Goal: Entertainment & Leisure: Browse casually

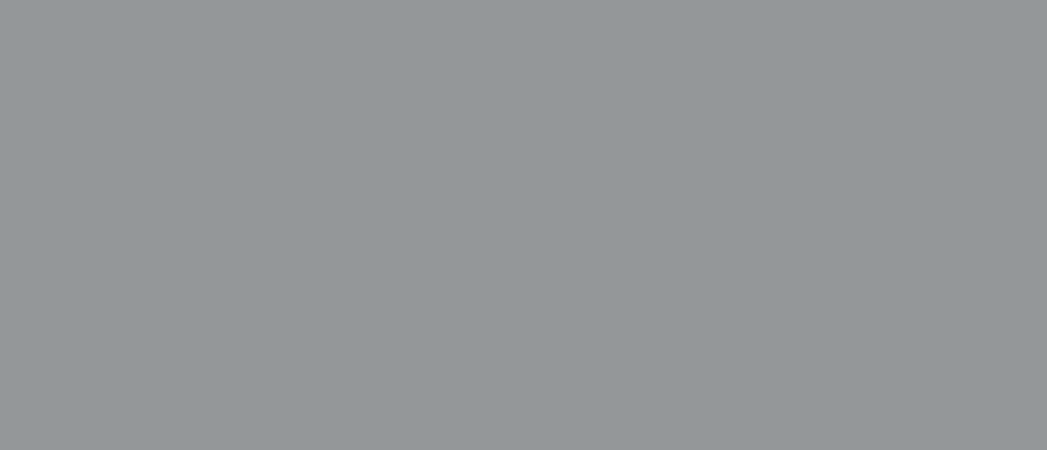
scroll to position [378, 0]
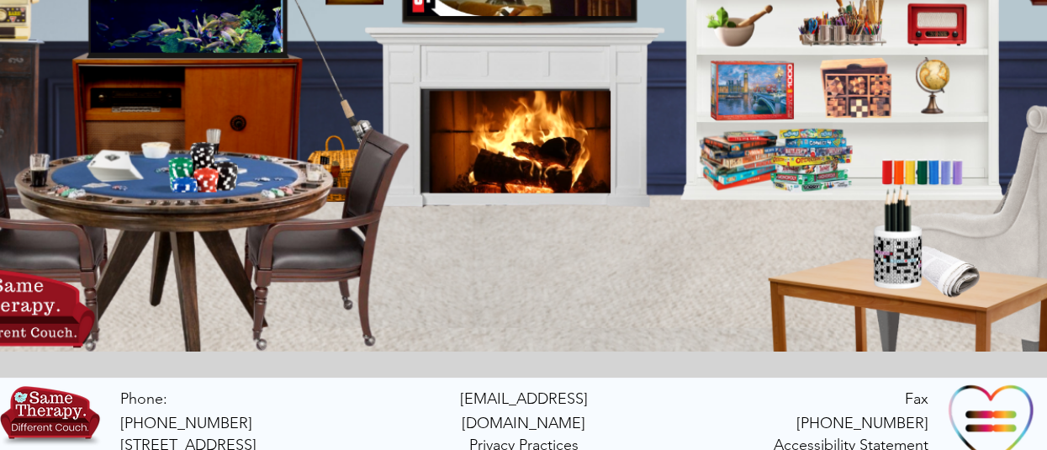
scroll to position [438, 0]
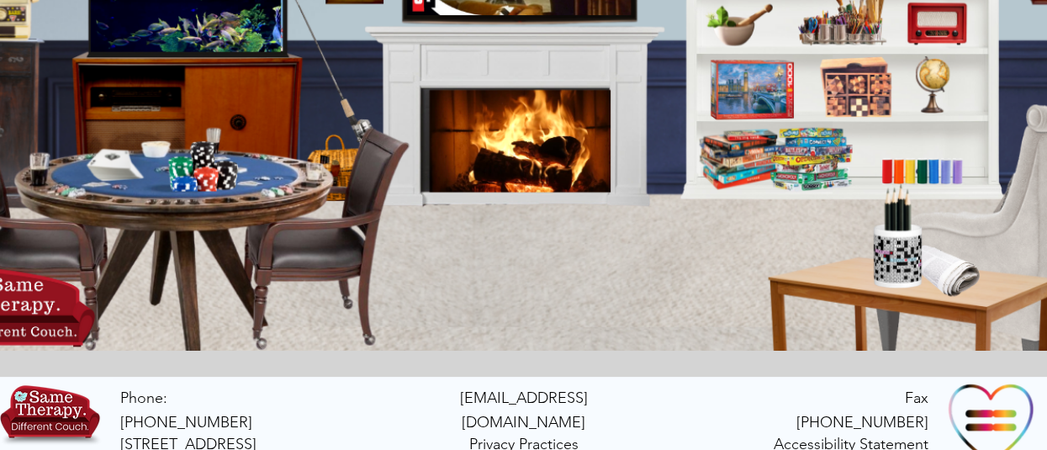
click at [898, 171] on icon "main content" at bounding box center [920, 167] width 95 height 36
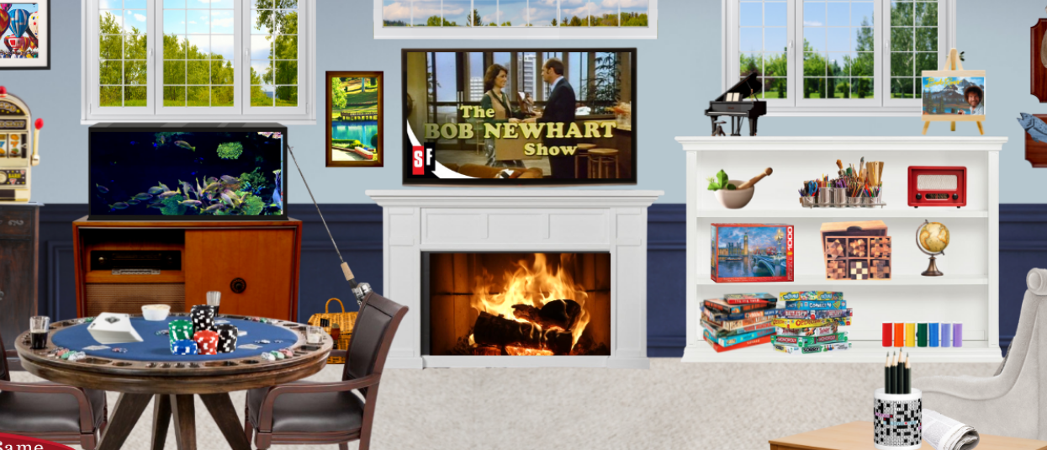
scroll to position [259, 0]
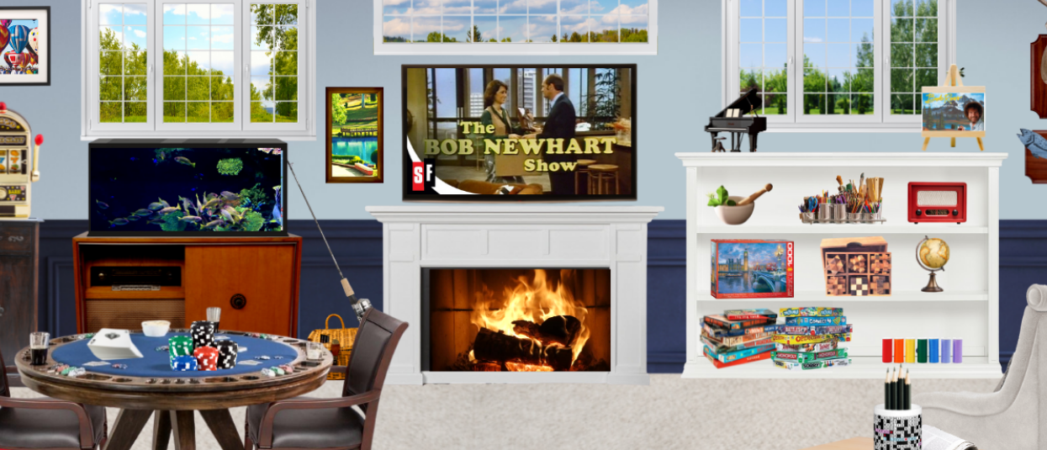
click at [539, 329] on icon "An image of a fireplace when clicked brings you to a video of a fireplace." at bounding box center [513, 317] width 182 height 100
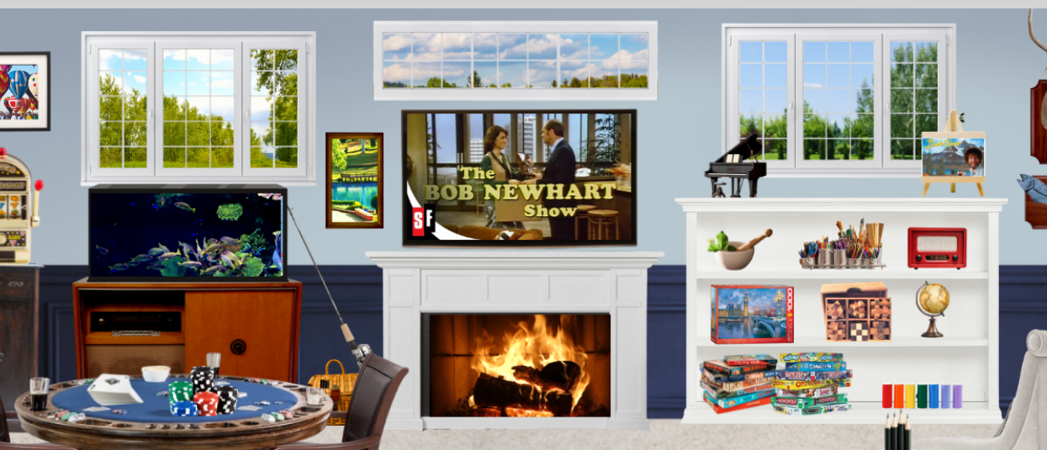
scroll to position [213, 0]
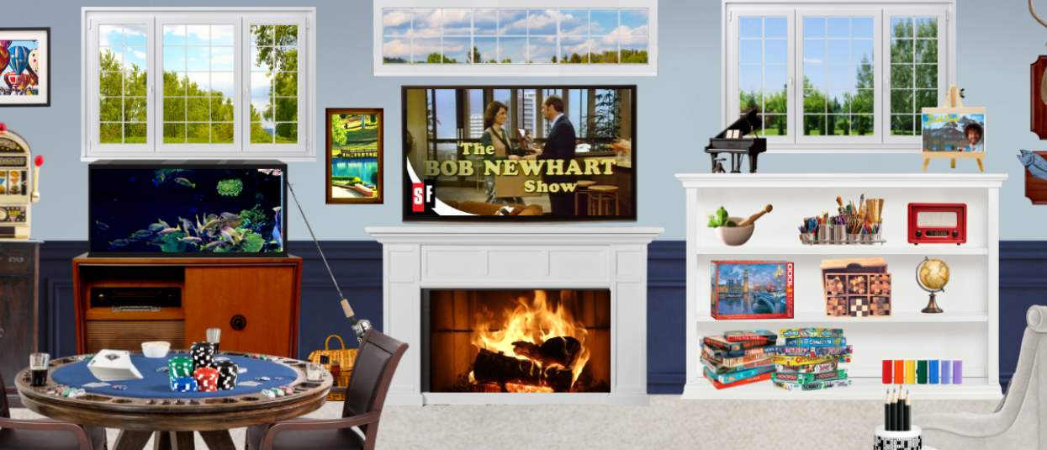
scroll to position [240, 0]
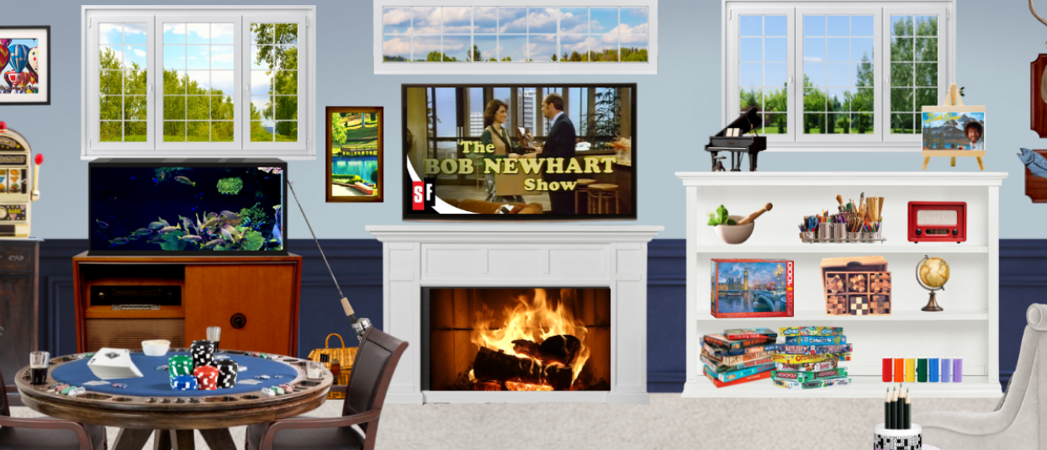
click at [733, 159] on icon "main content" at bounding box center [734, 139] width 59 height 59
click at [833, 224] on icon "An image of painting and drawing supplies when clicked bring you to a sketchboo…" at bounding box center [841, 214] width 86 height 51
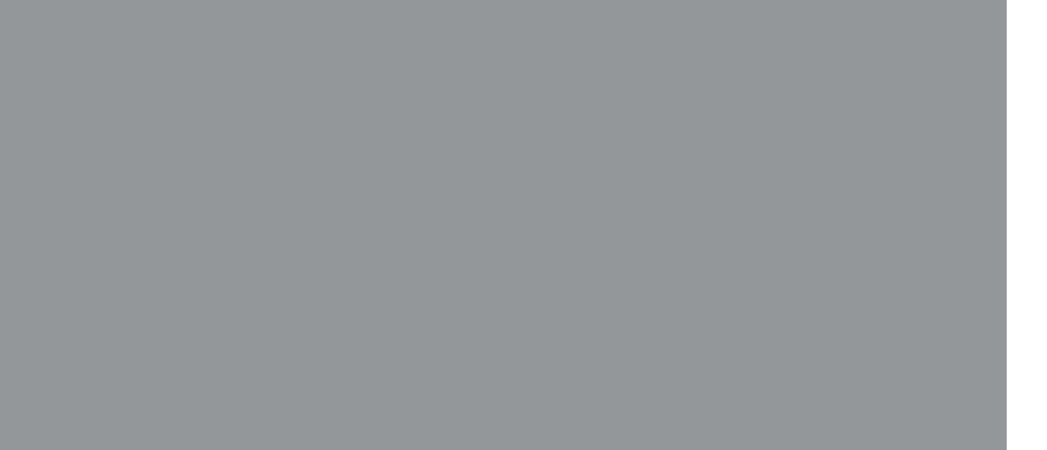
scroll to position [532, 40]
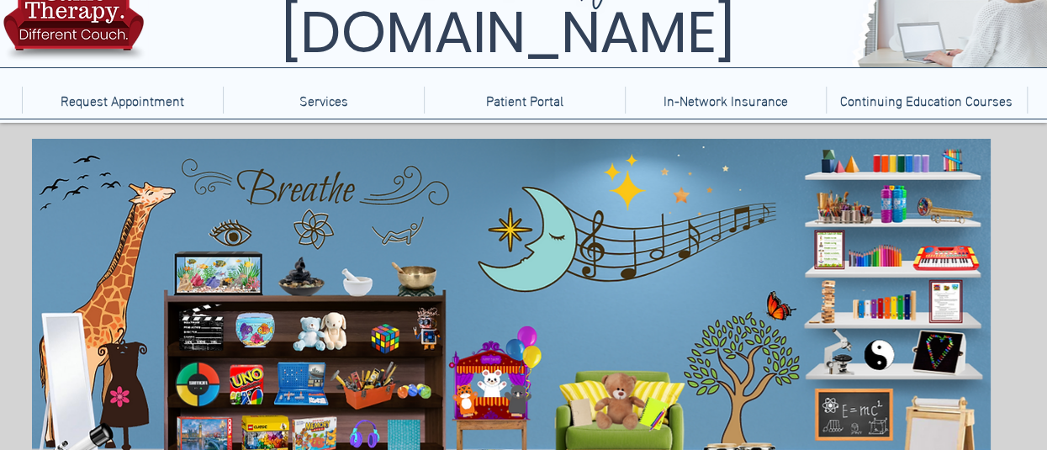
scroll to position [172, 0]
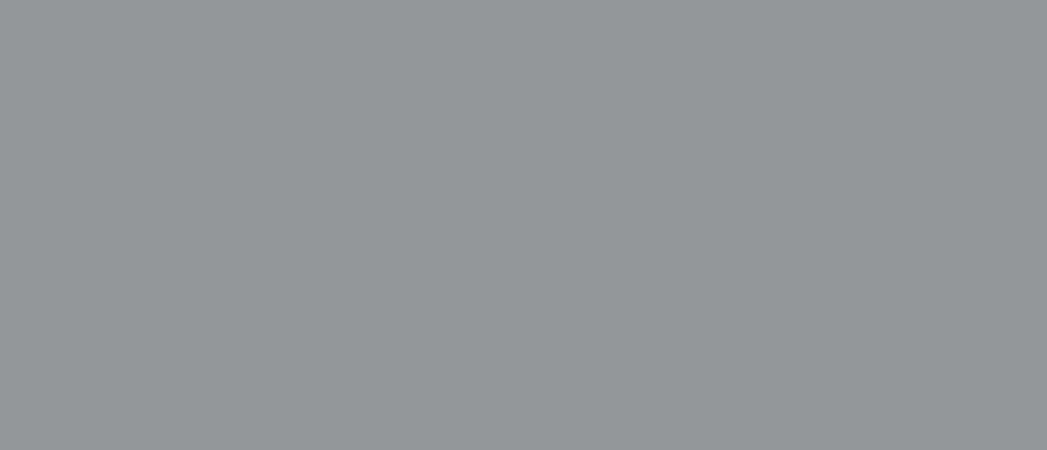
scroll to position [608, 0]
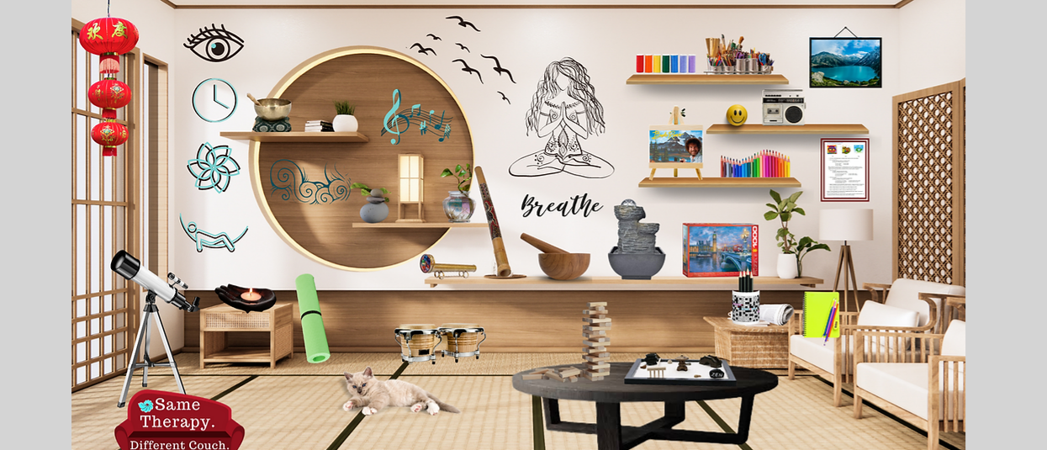
scroll to position [234, 0]
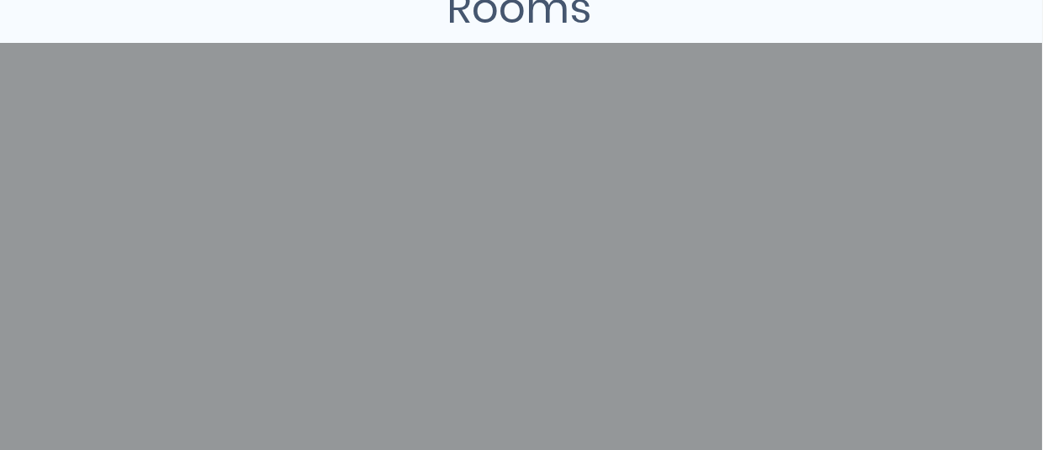
scroll to position [503, 44]
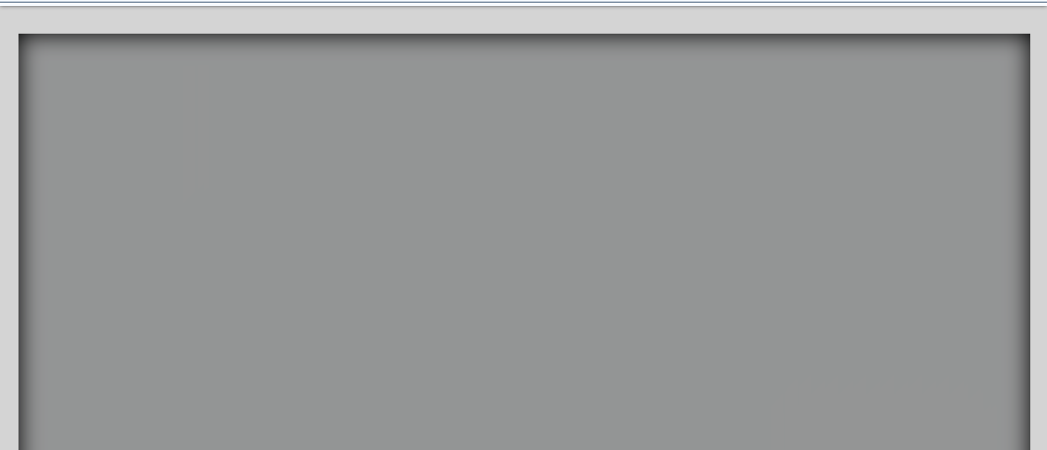
scroll to position [202, 0]
click at [892, 95] on icon "An image of balloon animals that when clicked brings you to a balloon popping g…" at bounding box center [940, 89] width 121 height 56
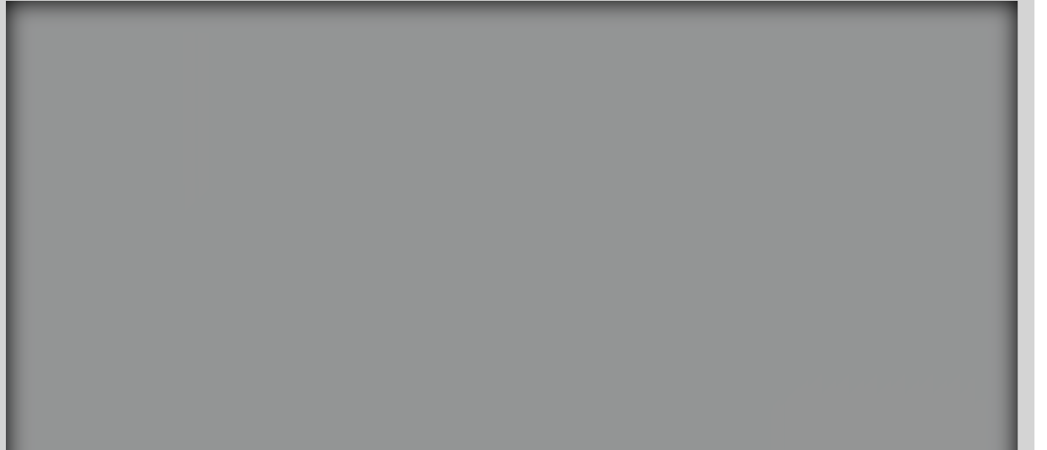
scroll to position [236, 13]
click at [311, 251] on video "Your Video Title Video Player" at bounding box center [511, 260] width 1012 height 519
click at [304, 253] on icon "main content" at bounding box center [298, 270] width 21 height 175
click at [439, 384] on video "Your Video Title Video Player" at bounding box center [511, 260] width 1012 height 519
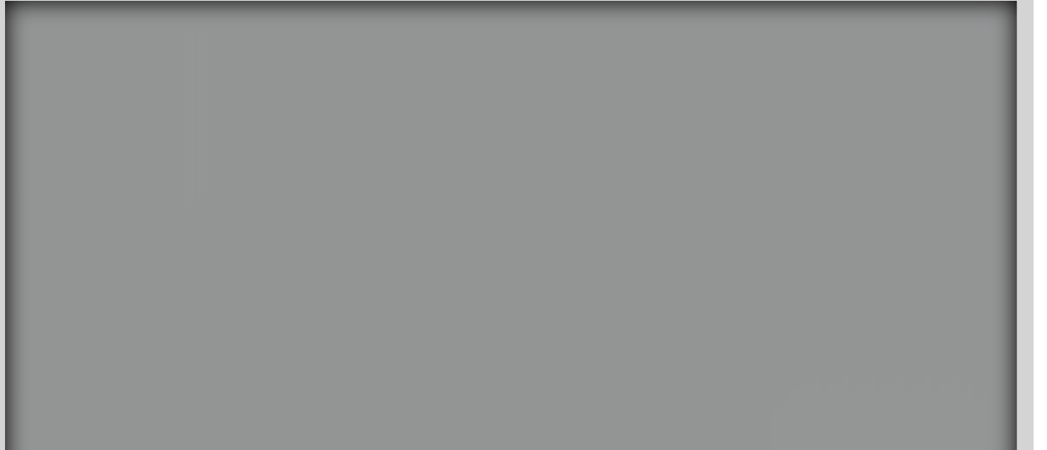
click at [924, 399] on video "Your Video Title Video Player" at bounding box center [511, 260] width 1012 height 519
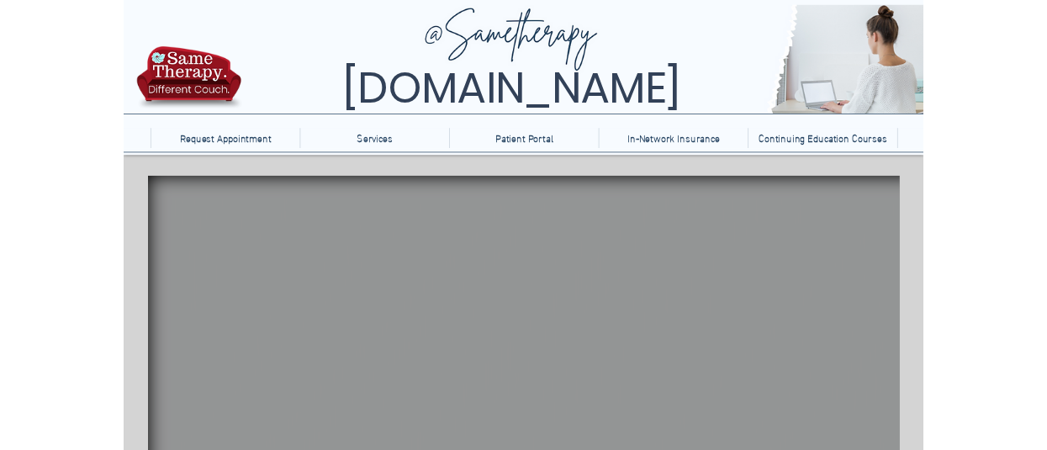
scroll to position [236, 0]
